Goal: Task Accomplishment & Management: Manage account settings

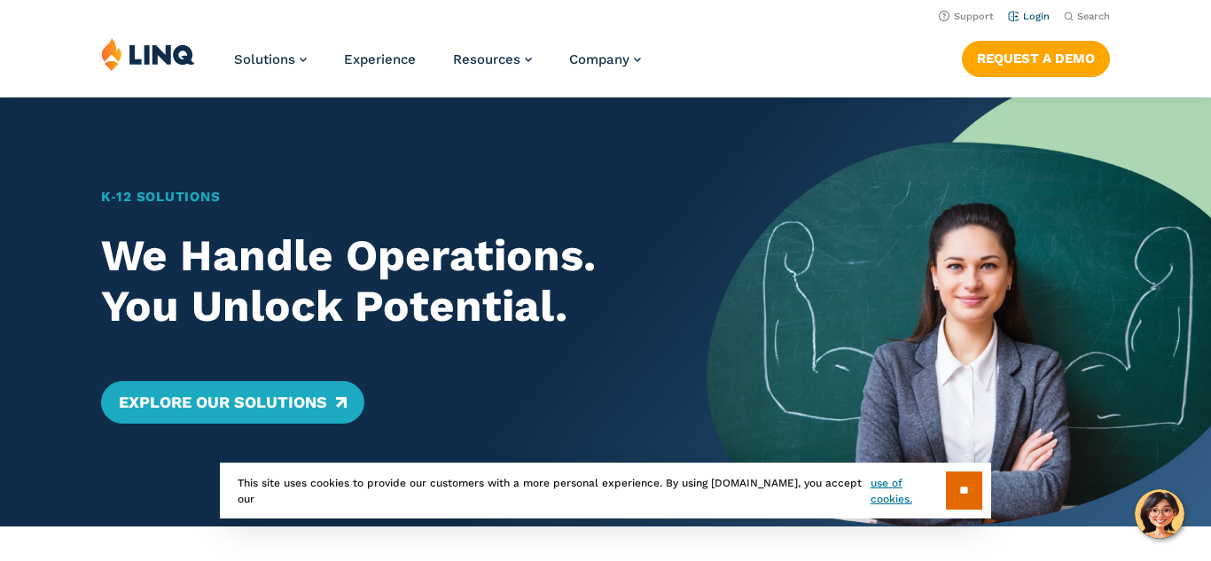
click at [1039, 16] on link "Login" at bounding box center [1029, 17] width 42 height 12
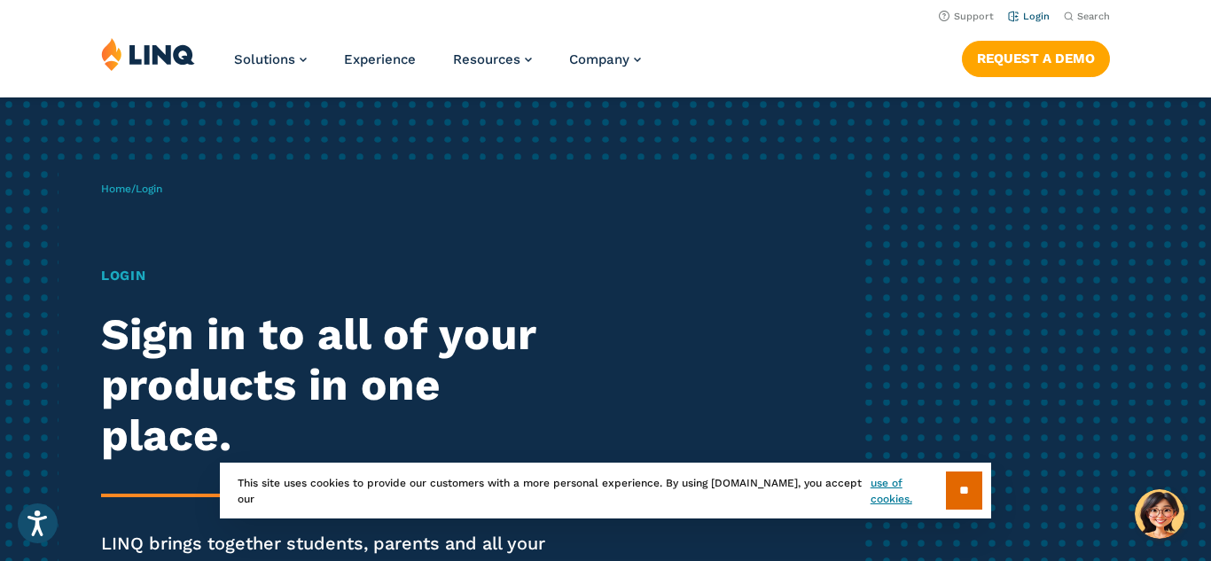
click at [1032, 16] on link "Login" at bounding box center [1029, 17] width 42 height 12
click at [947, 485] on input "**" at bounding box center [964, 490] width 36 height 38
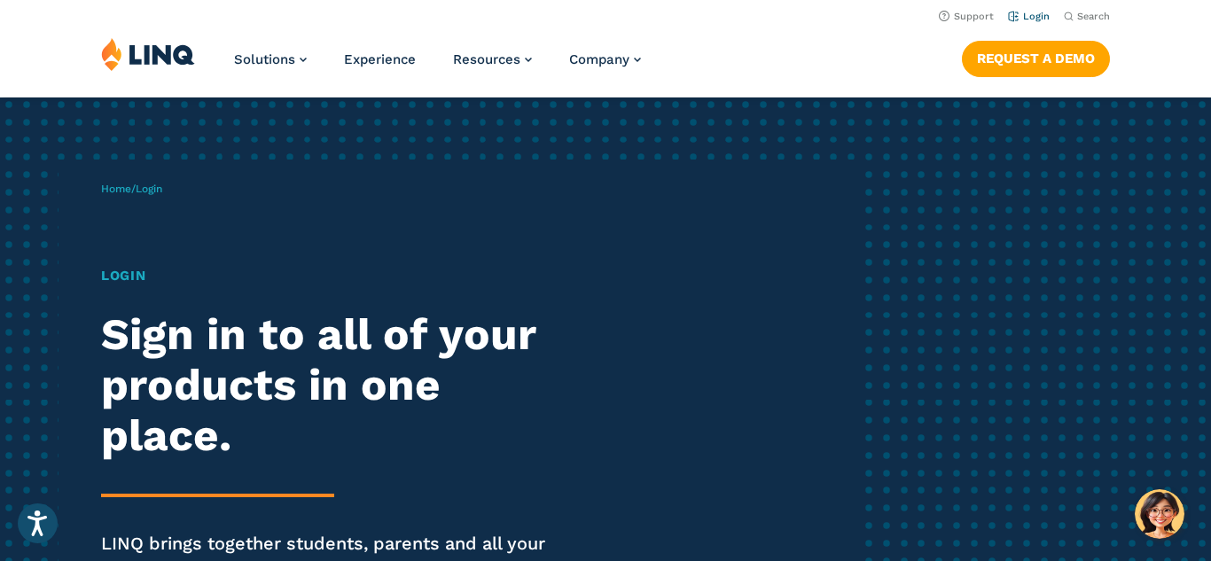
click at [1041, 15] on link "Login" at bounding box center [1029, 17] width 42 height 12
